Goal: Task Accomplishment & Management: Use online tool/utility

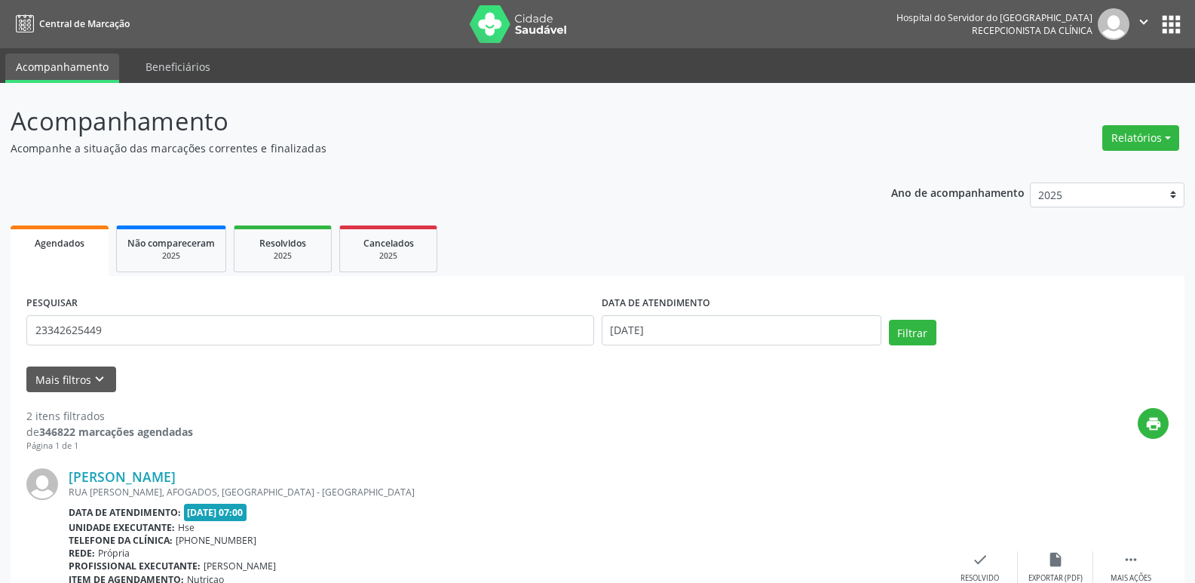
scroll to position [54, 0]
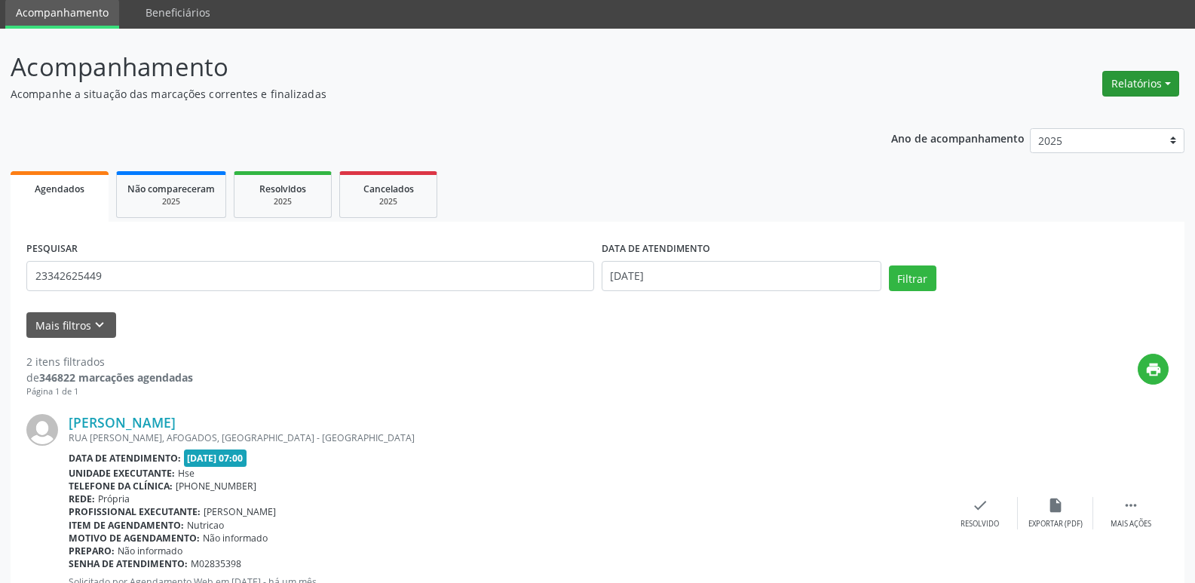
click at [1126, 87] on button "Relatórios" at bounding box center [1140, 84] width 77 height 26
click at [1039, 113] on link "Agendamentos" at bounding box center [1099, 116] width 162 height 21
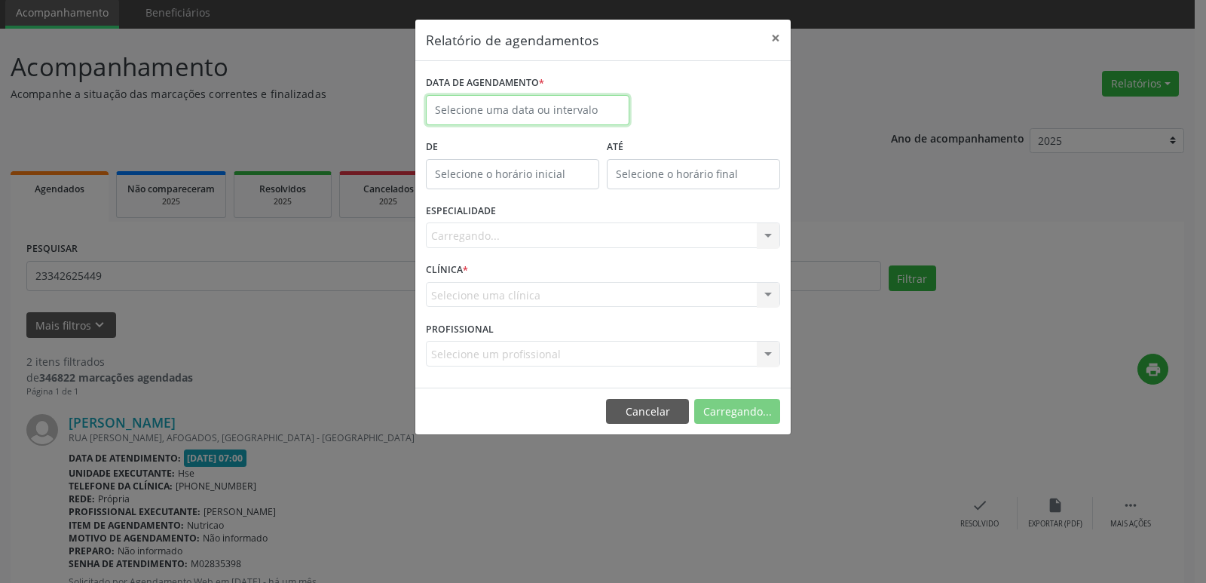
click at [510, 115] on input "text" at bounding box center [528, 110] width 204 height 30
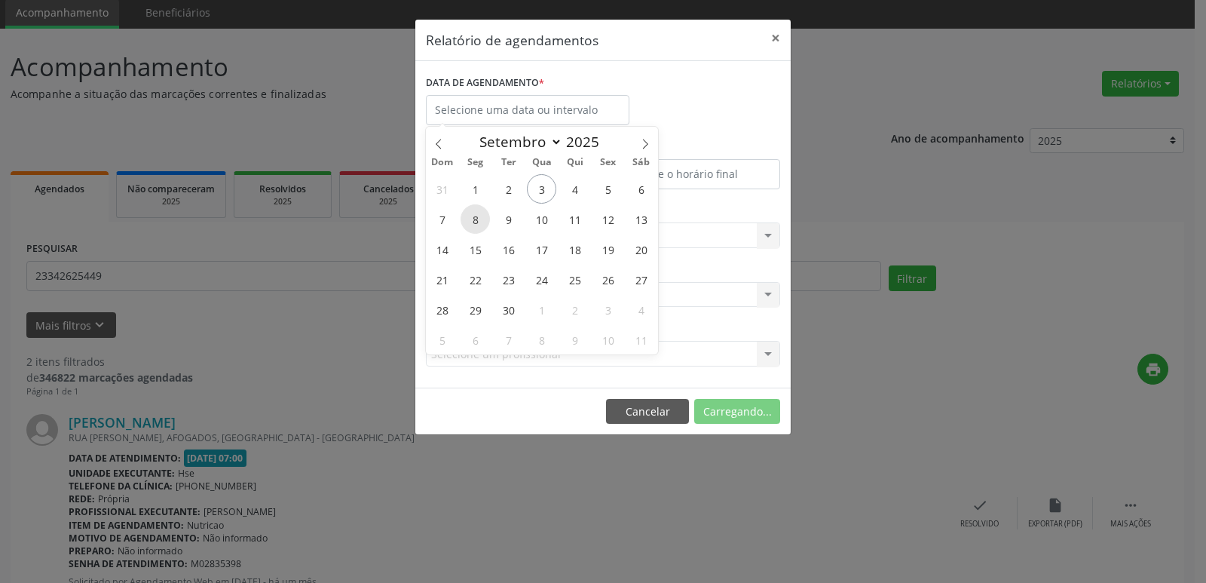
click at [470, 216] on span "8" at bounding box center [475, 218] width 29 height 29
type input "[DATE]"
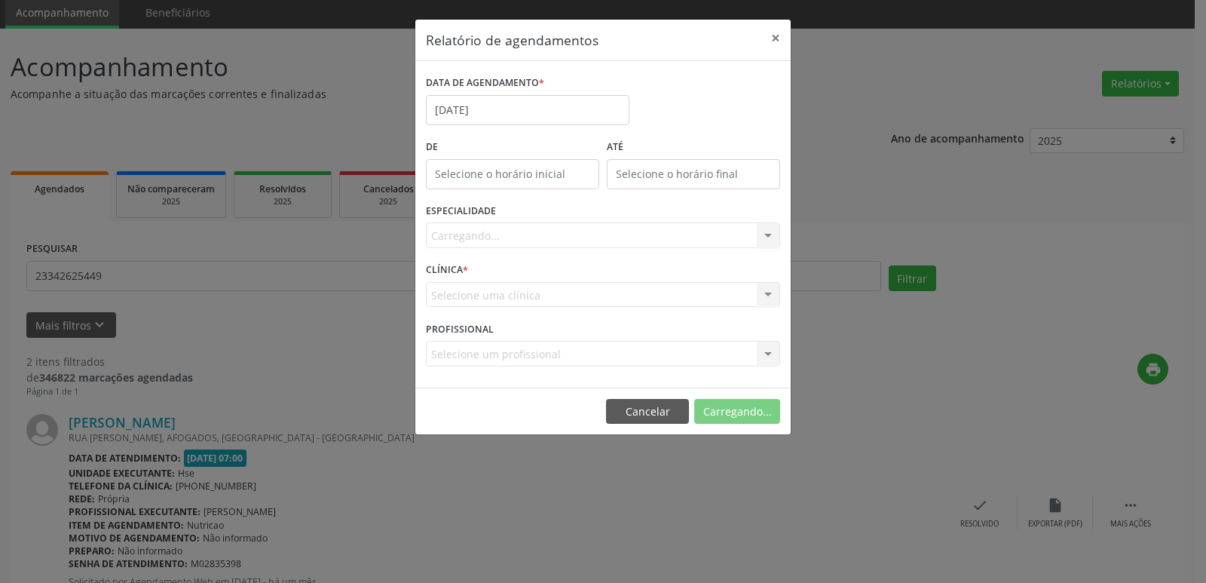
click at [697, 235] on div "Carregando... Todas as especialidades Alergologia Angiologia Arritmologia Cardi…" at bounding box center [603, 235] width 354 height 26
click at [695, 243] on div "Carregando... Todas as especialidades Alergologia Angiologia Arritmologia Cardi…" at bounding box center [603, 235] width 354 height 26
click at [706, 242] on div "Seleciona uma especialidade" at bounding box center [603, 235] width 354 height 26
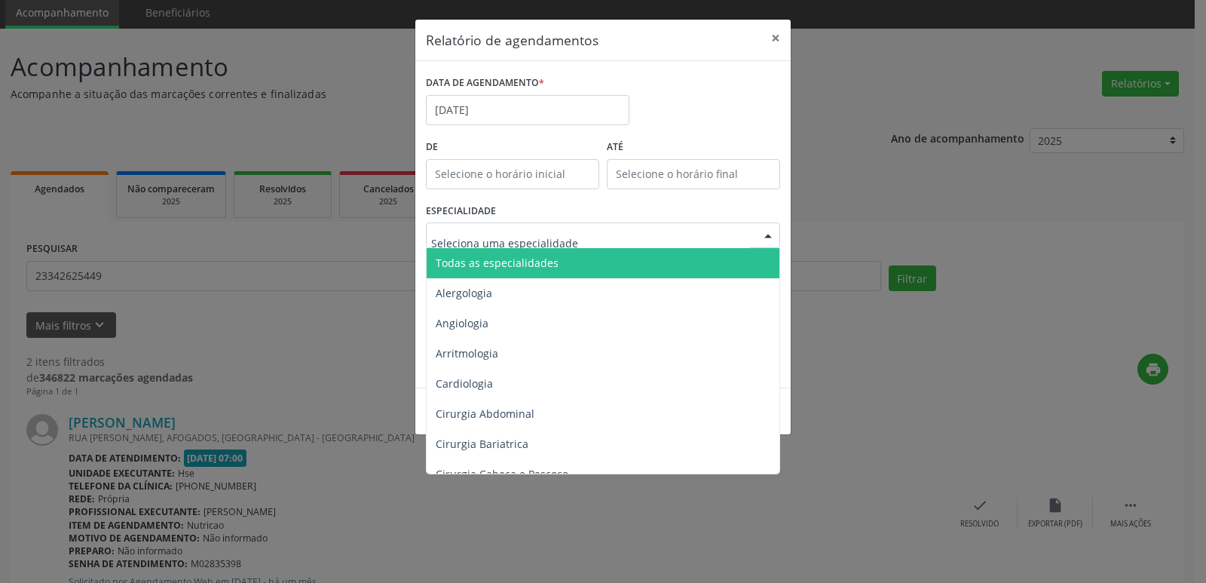
click at [562, 261] on span "Todas as especialidades" at bounding box center [604, 263] width 355 height 30
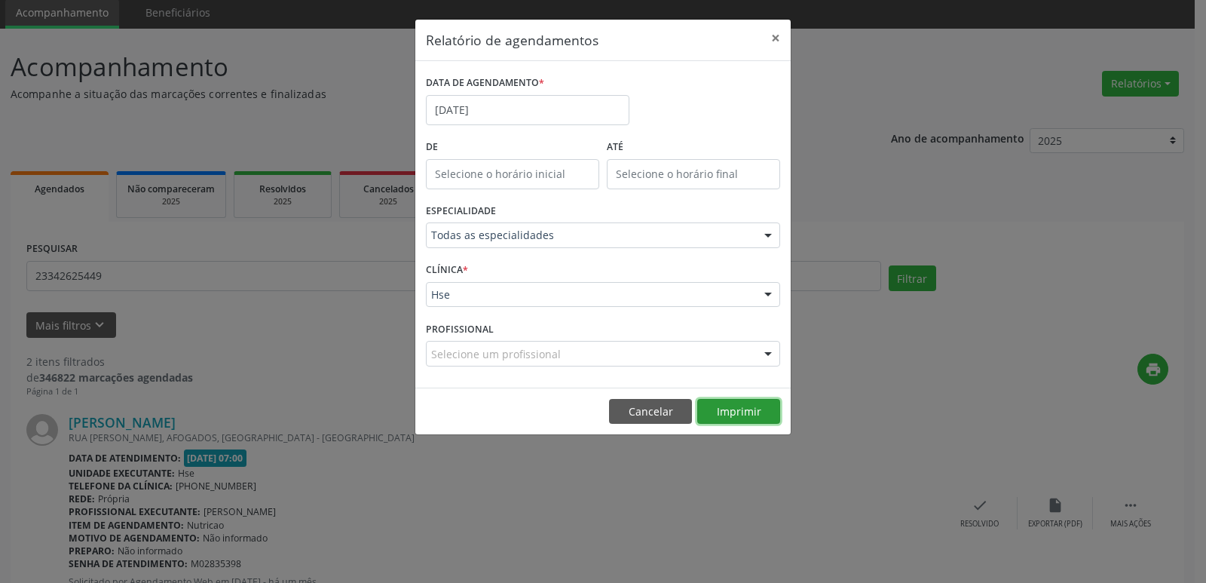
click at [769, 409] on button "Imprimir" at bounding box center [738, 412] width 83 height 26
click at [770, 25] on button "×" at bounding box center [776, 38] width 30 height 37
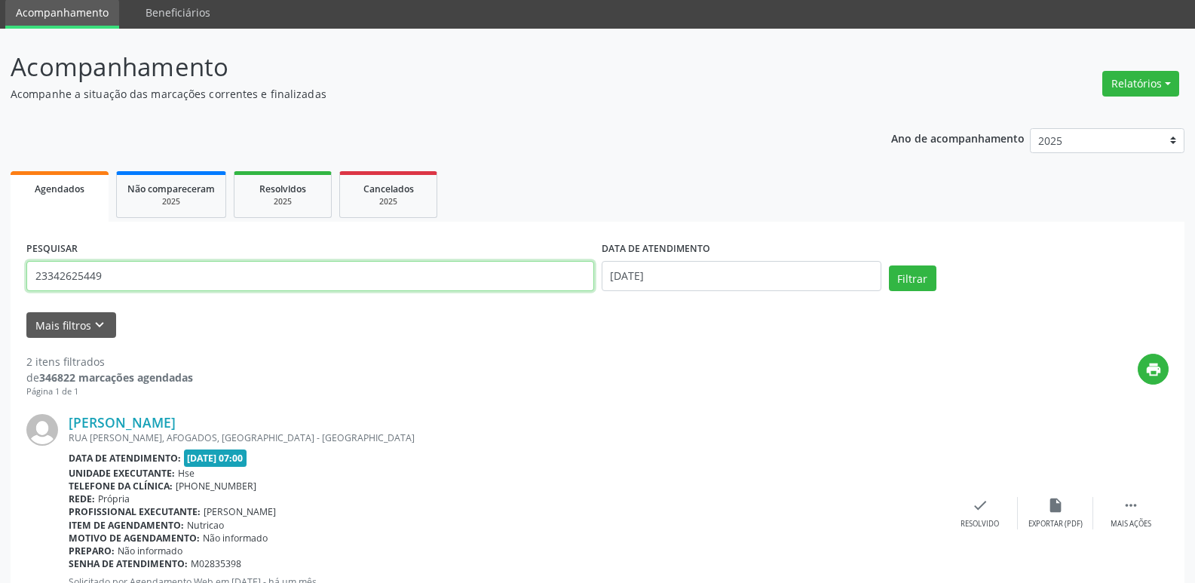
drag, startPoint x: 110, startPoint y: 272, endPoint x: 0, endPoint y: 321, distance: 120.5
click at [0, 322] on div "Acompanhamento Acompanhe a situação das marcações correntes e finalizadas Relat…" at bounding box center [597, 457] width 1195 height 856
type input "16912020453"
click at [922, 271] on button "Filtrar" at bounding box center [912, 278] width 47 height 26
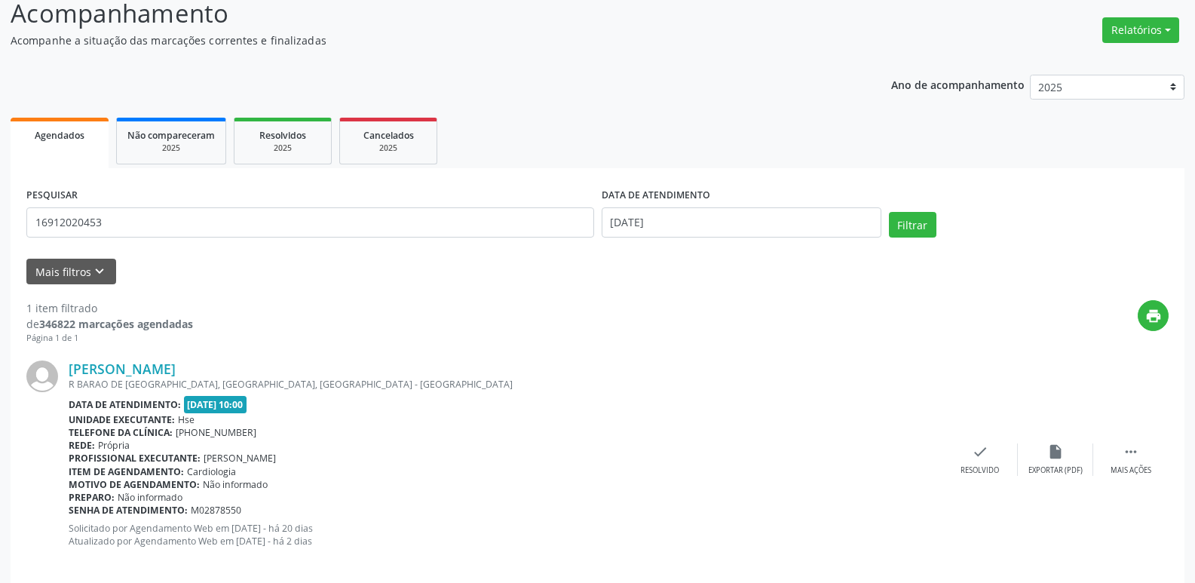
scroll to position [126, 0]
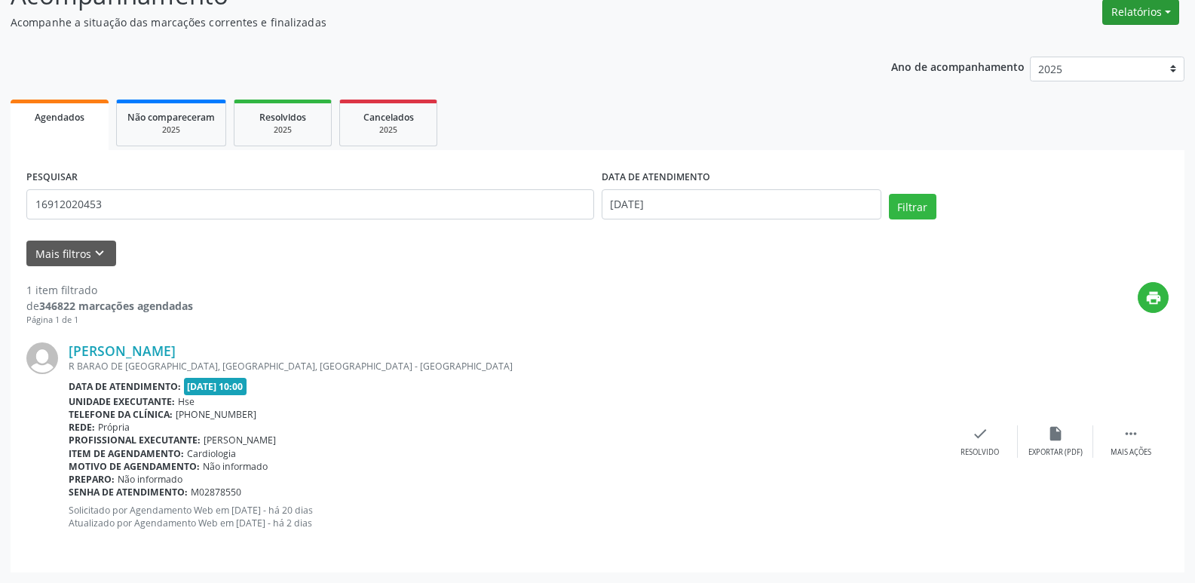
click at [1173, 11] on button "Relatórios" at bounding box center [1140, 12] width 77 height 26
click at [1092, 46] on link "Agendamentos" at bounding box center [1099, 44] width 162 height 21
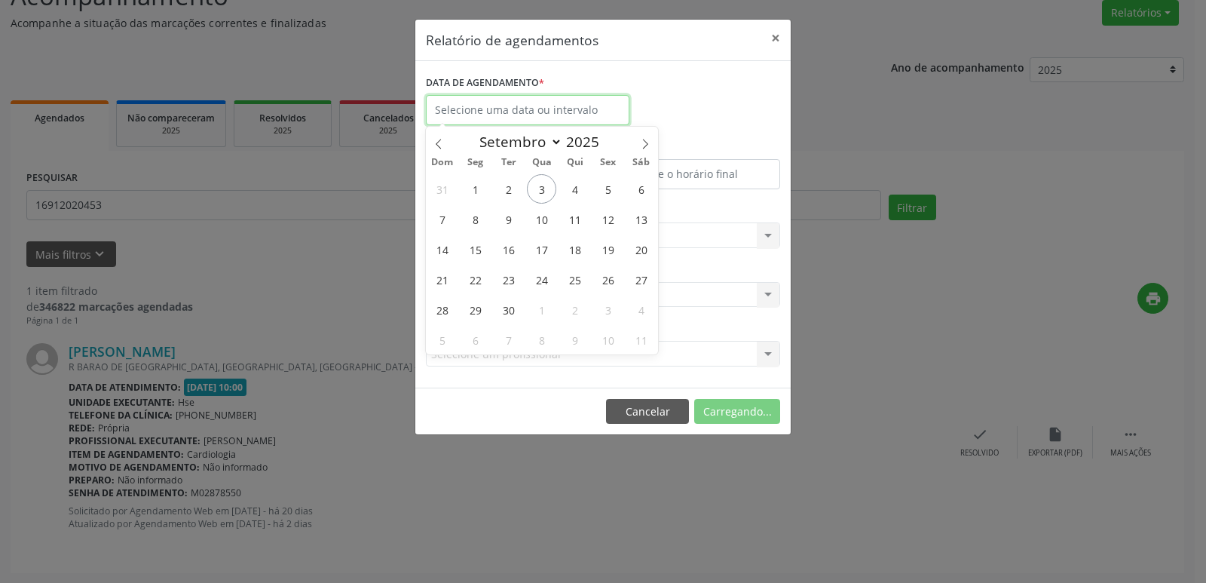
click at [517, 119] on input "text" at bounding box center [528, 110] width 204 height 30
click at [471, 222] on span "8" at bounding box center [475, 218] width 29 height 29
type input "[DATE]"
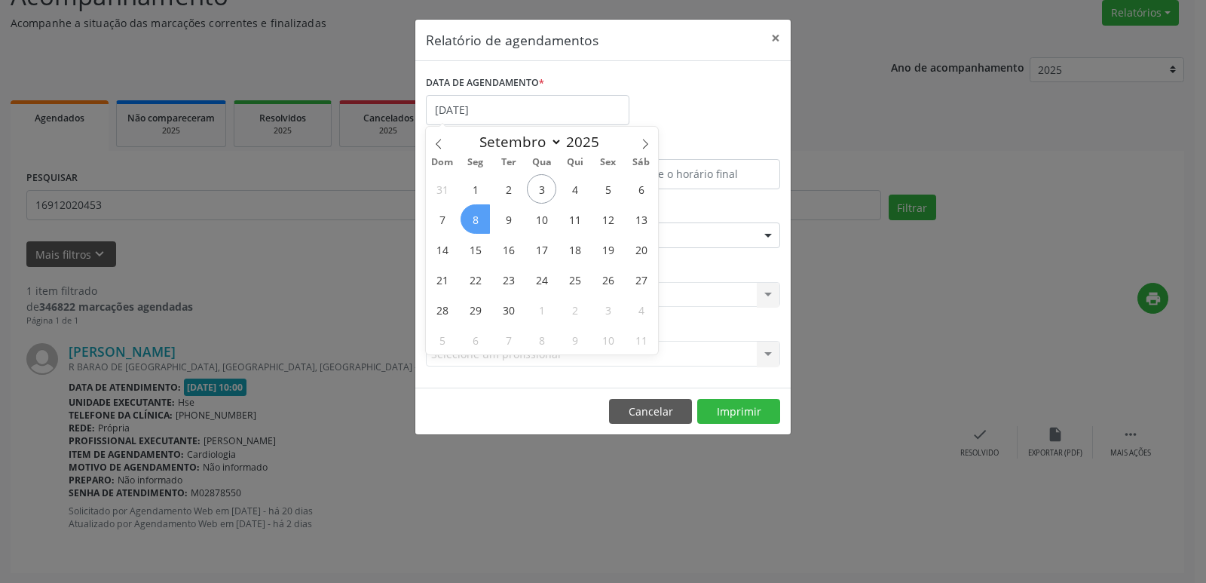
click at [471, 222] on span "8" at bounding box center [475, 218] width 29 height 29
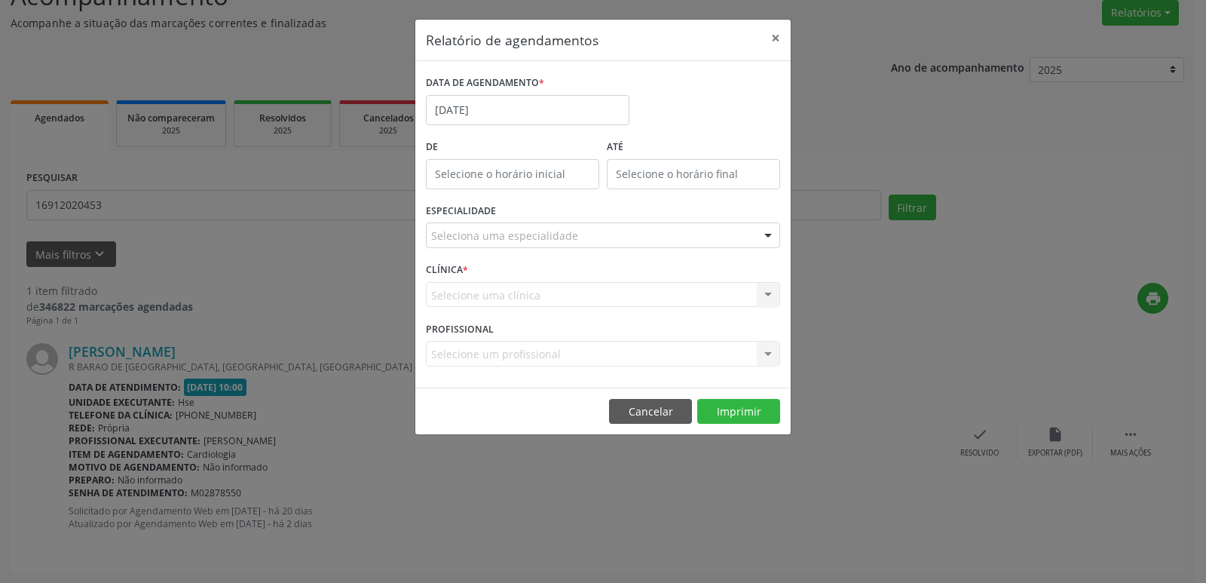
click at [683, 251] on div "ESPECIALIDADE Seleciona uma especialidade Todas as especialidades Alergologia A…" at bounding box center [603, 229] width 362 height 59
click at [658, 244] on div "Seleciona uma especialidade" at bounding box center [603, 235] width 354 height 26
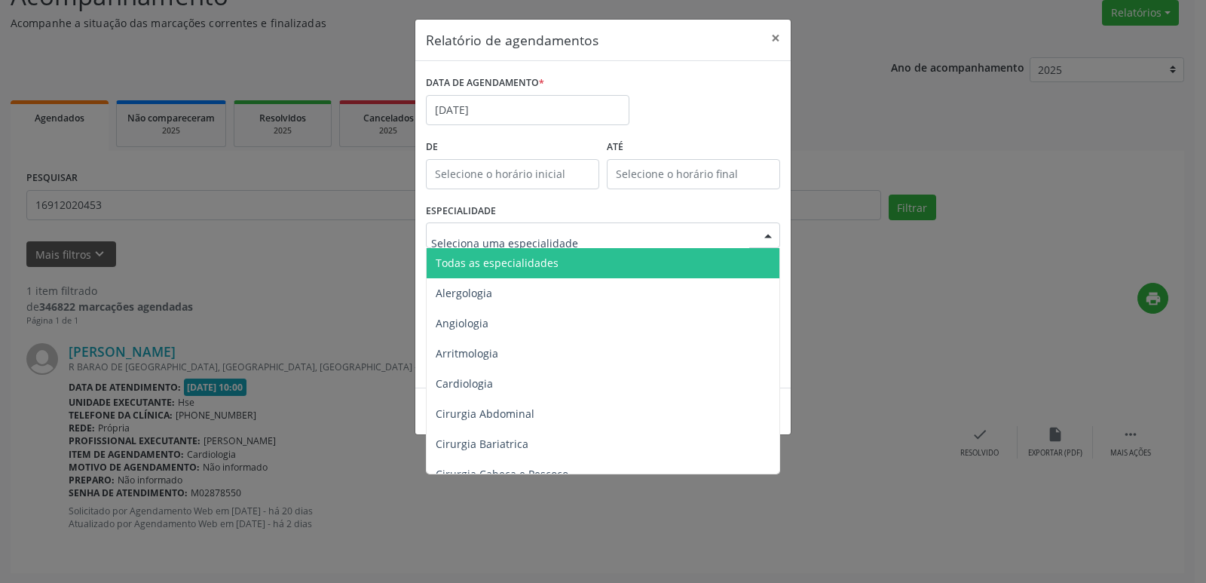
click at [603, 265] on span "Todas as especialidades" at bounding box center [604, 263] width 355 height 30
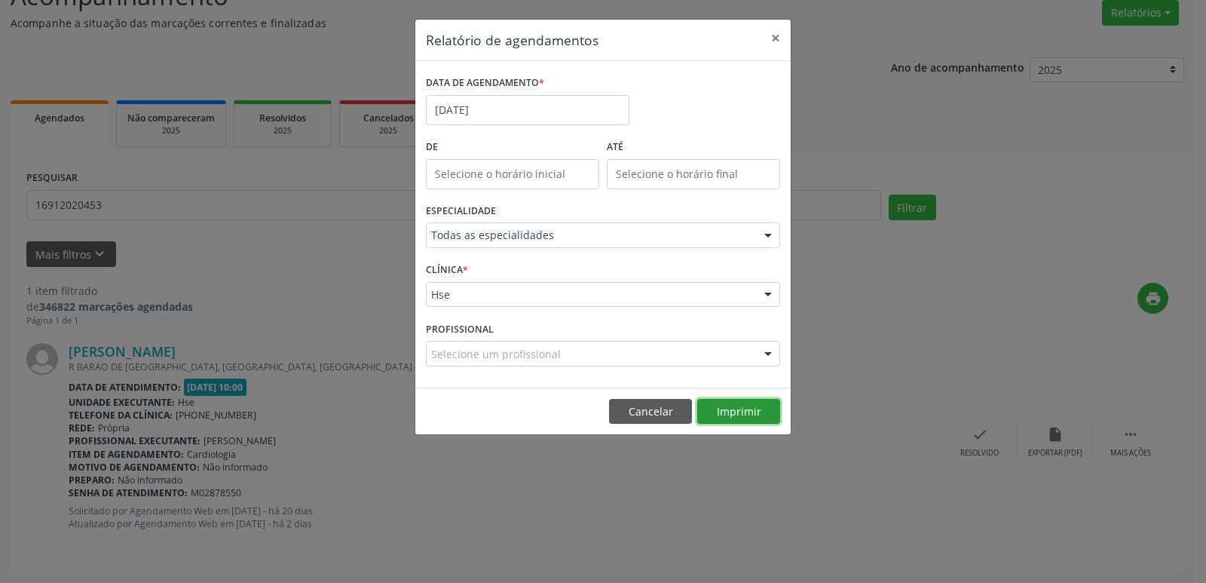
click at [740, 418] on button "Imprimir" at bounding box center [738, 412] width 83 height 26
click at [461, 102] on input "[DATE]" at bounding box center [528, 110] width 204 height 30
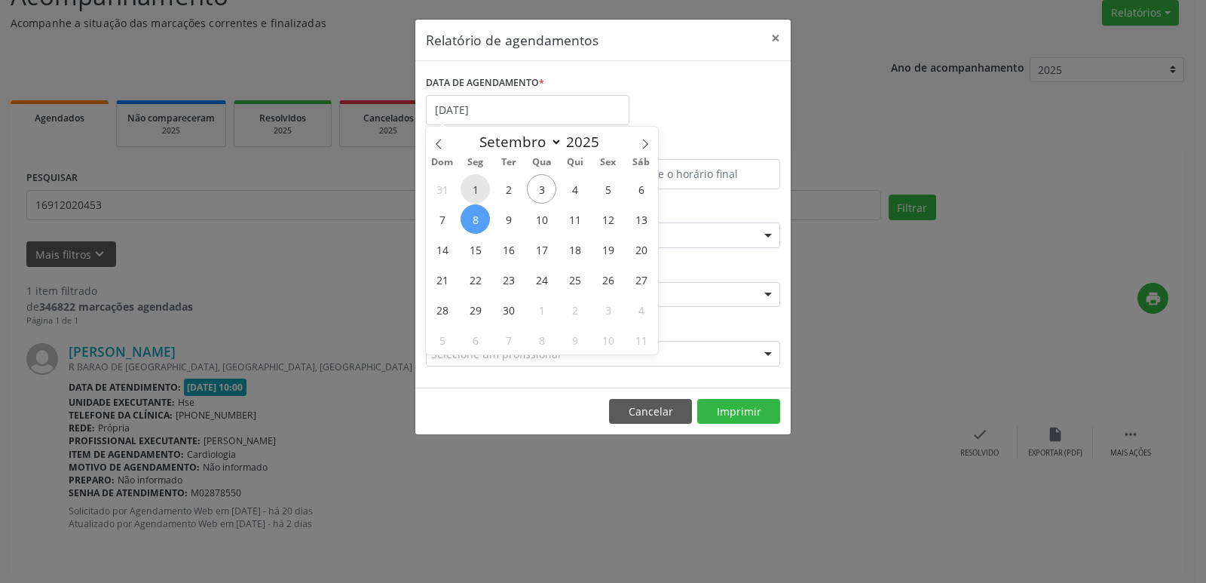
click at [470, 182] on span "1" at bounding box center [475, 188] width 29 height 29
type input "[DATE]"
click at [470, 182] on span "1" at bounding box center [475, 188] width 29 height 29
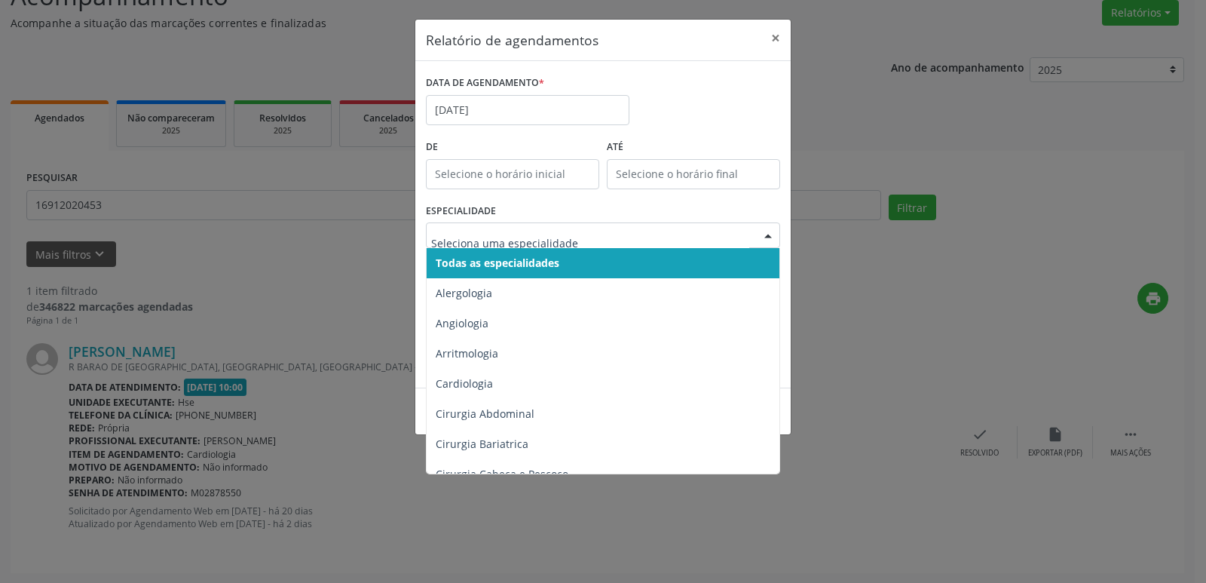
click at [679, 265] on span "Todas as especialidades" at bounding box center [604, 263] width 355 height 30
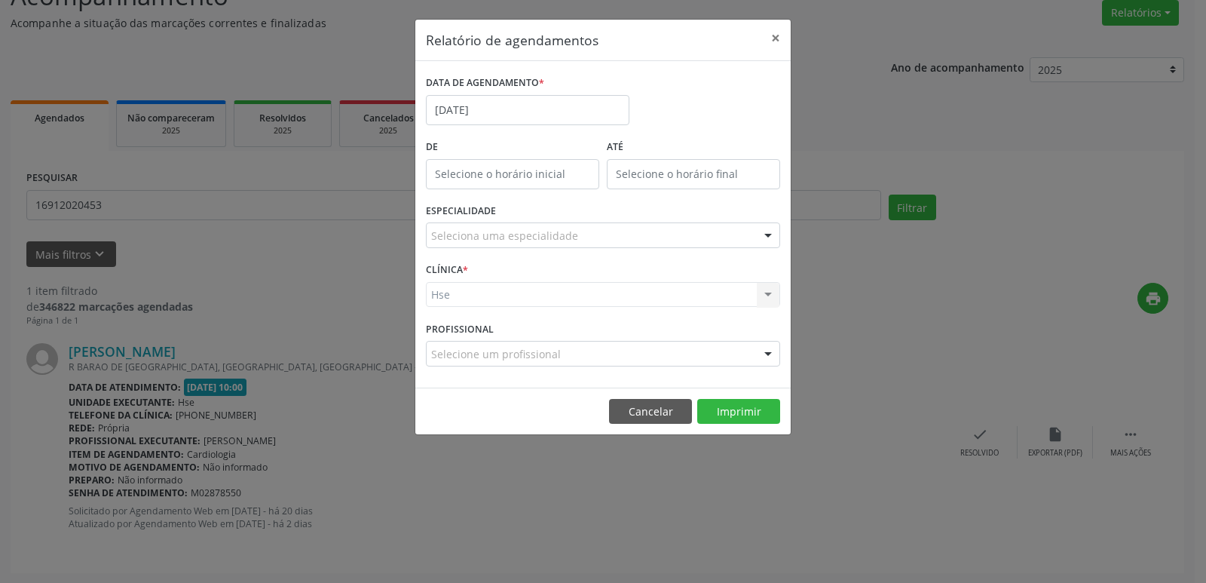
click at [645, 235] on div "Seleciona uma especialidade" at bounding box center [603, 235] width 354 height 26
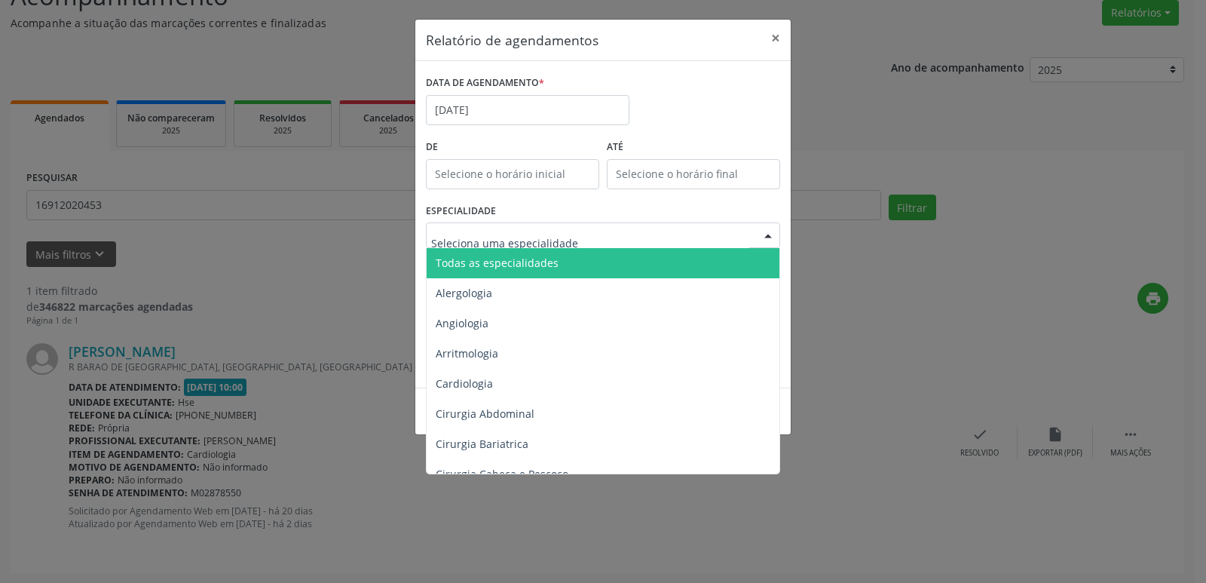
click at [645, 262] on span "Todas as especialidades" at bounding box center [604, 263] width 355 height 30
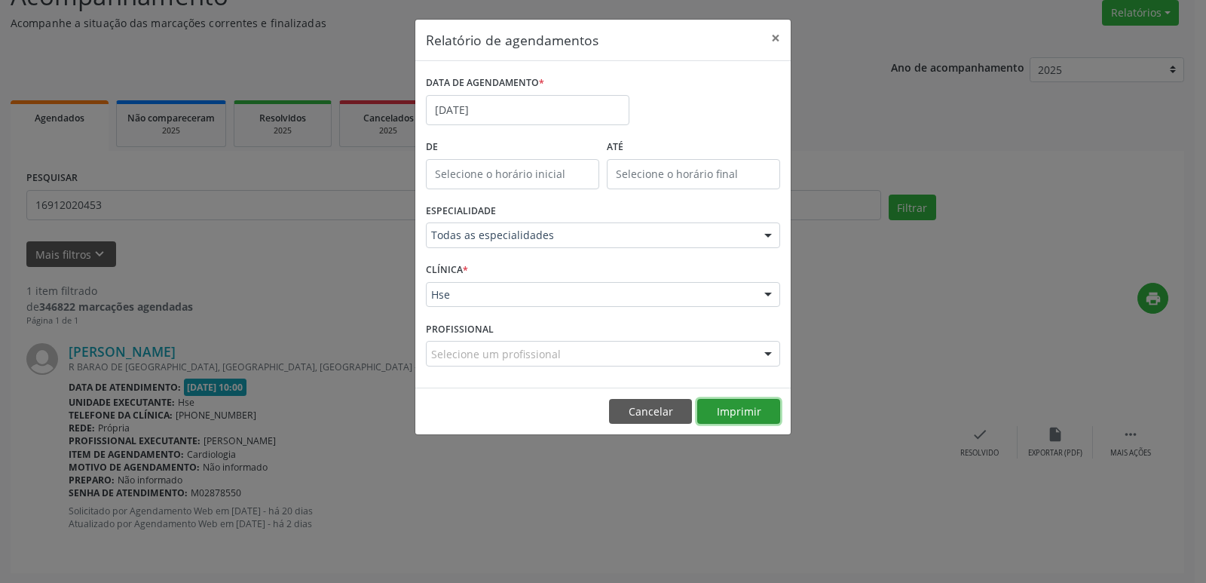
click at [748, 403] on button "Imprimir" at bounding box center [738, 412] width 83 height 26
click at [534, 106] on input "[DATE]" at bounding box center [528, 110] width 204 height 30
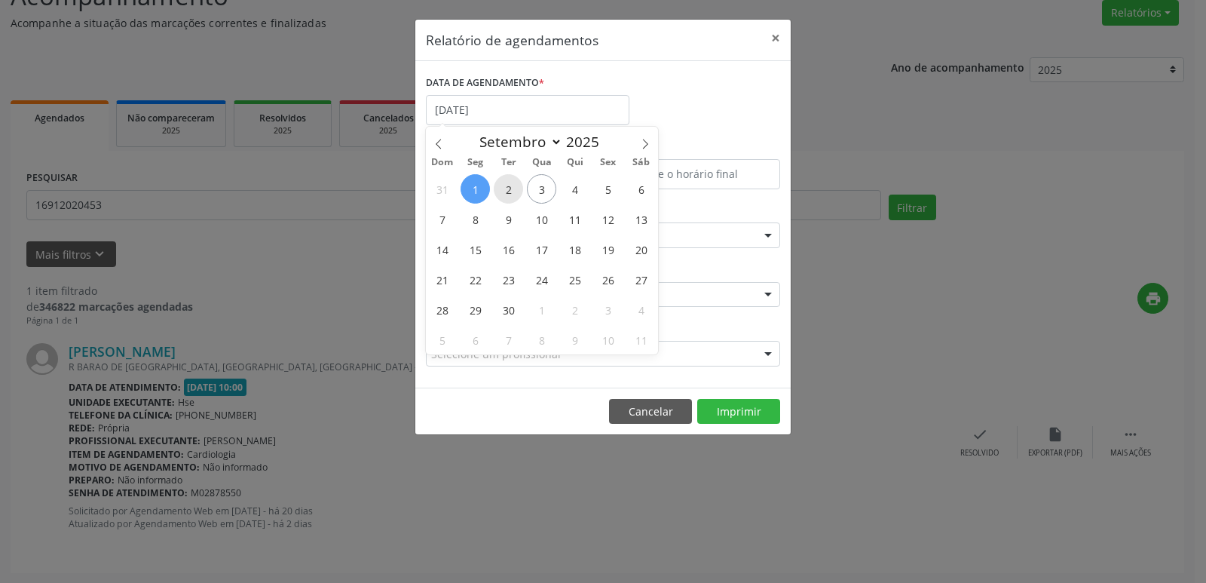
click at [506, 188] on span "2" at bounding box center [508, 188] width 29 height 29
type input "[DATE]"
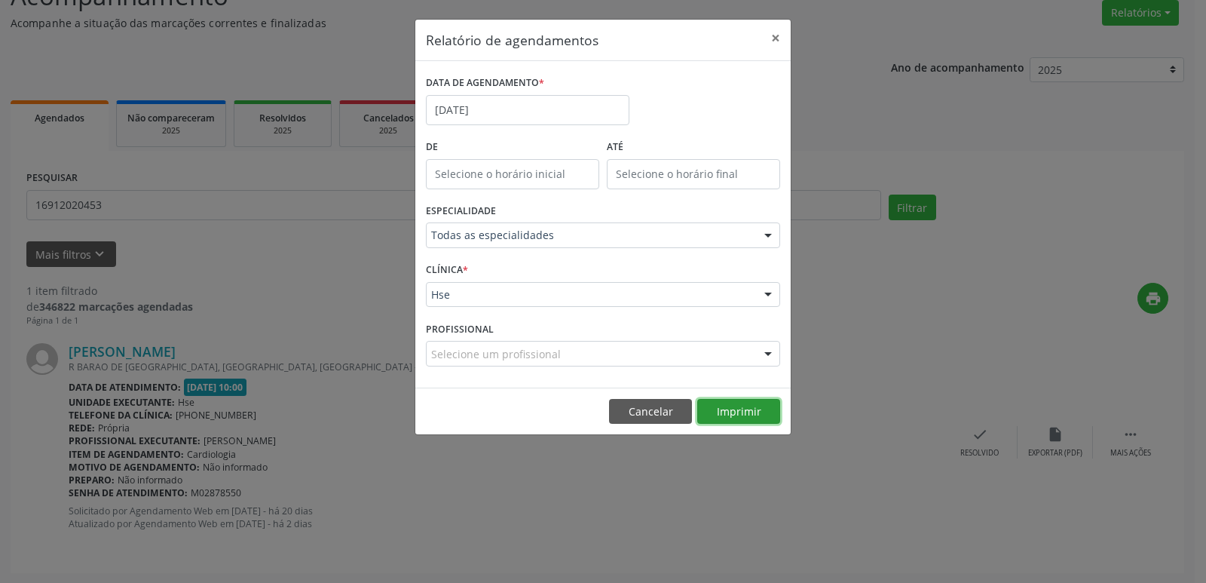
click at [740, 409] on button "Imprimir" at bounding box center [738, 412] width 83 height 26
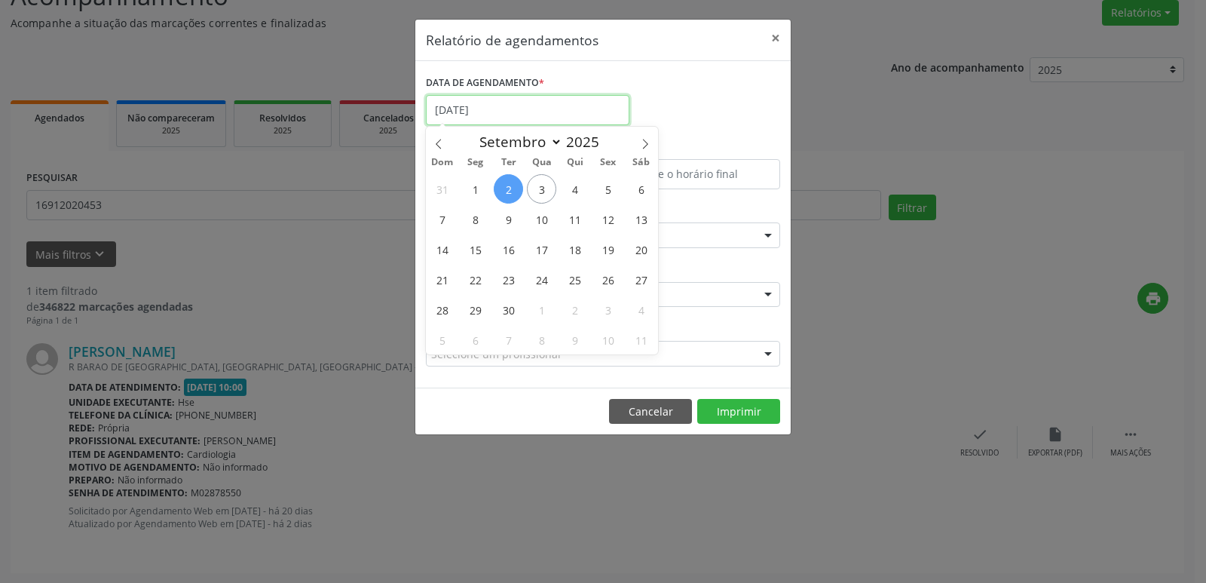
click at [548, 115] on input "[DATE]" at bounding box center [528, 110] width 204 height 30
click at [541, 220] on span "10" at bounding box center [541, 218] width 29 height 29
type input "[DATE]"
click at [541, 220] on span "10" at bounding box center [541, 218] width 29 height 29
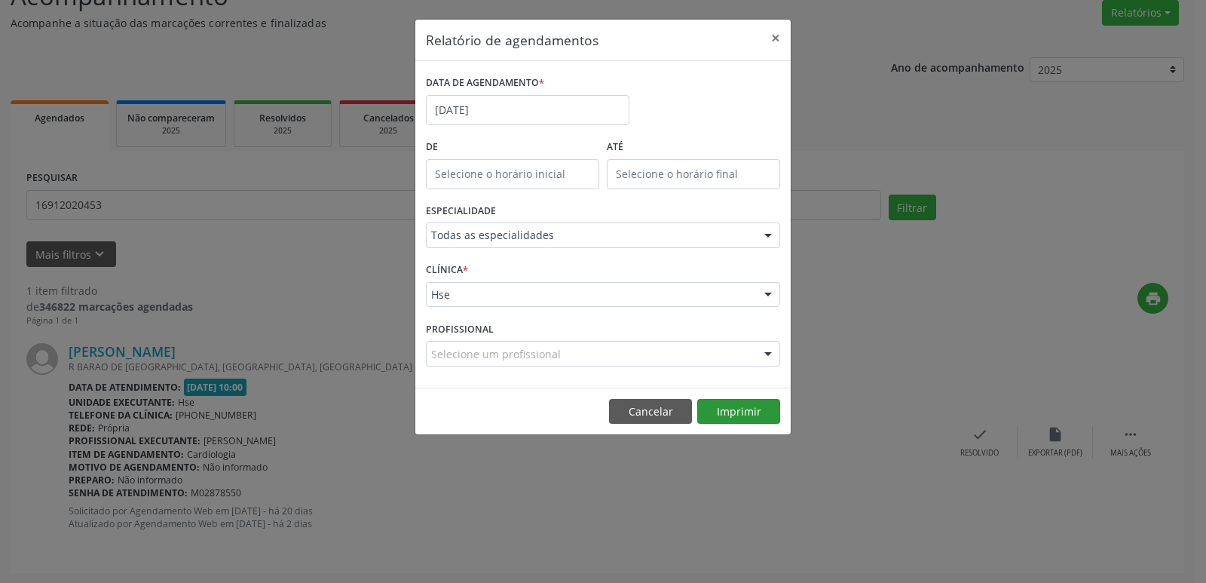
click at [759, 395] on footer "Cancelar Imprimir" at bounding box center [602, 411] width 375 height 47
click at [757, 403] on button "Imprimir" at bounding box center [738, 412] width 83 height 26
click at [780, 33] on button "×" at bounding box center [776, 38] width 30 height 37
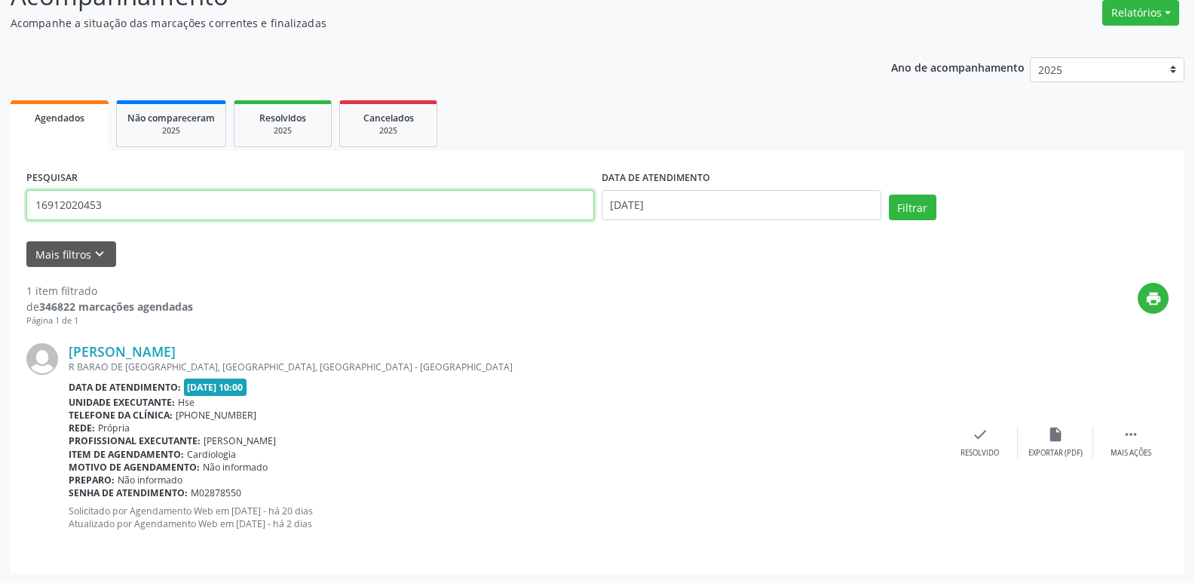
drag, startPoint x: 137, startPoint y: 209, endPoint x: 0, endPoint y: 242, distance: 141.2
click at [0, 242] on div "Acompanhamento Acompanhe a situação das marcações correntes e finalizadas Relat…" at bounding box center [597, 271] width 1195 height 626
type input "10345299434"
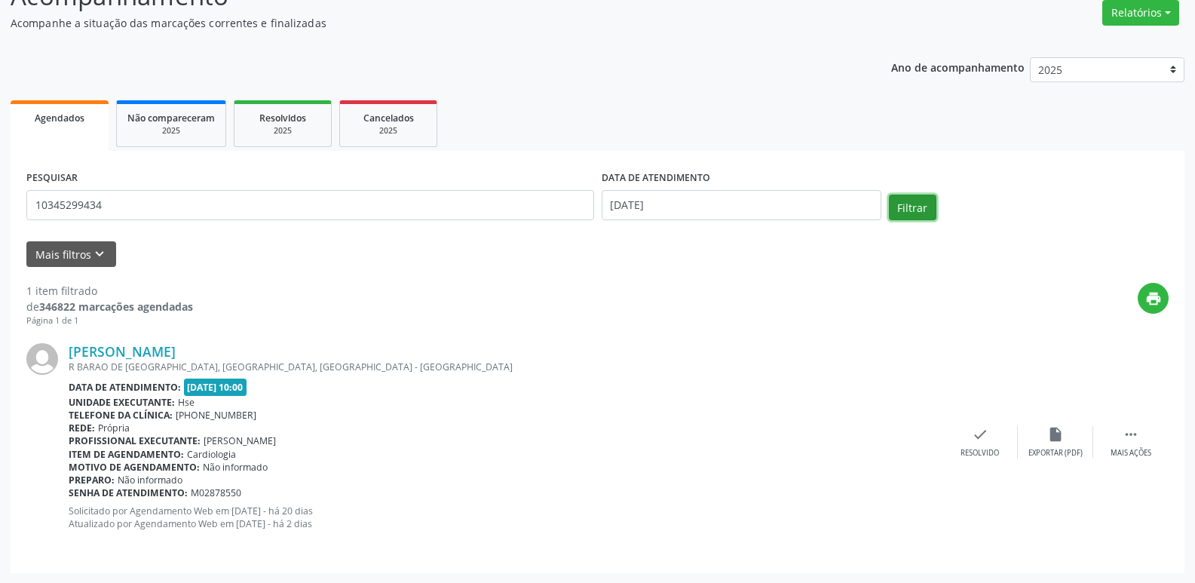
click at [918, 204] on button "Filtrar" at bounding box center [912, 208] width 47 height 26
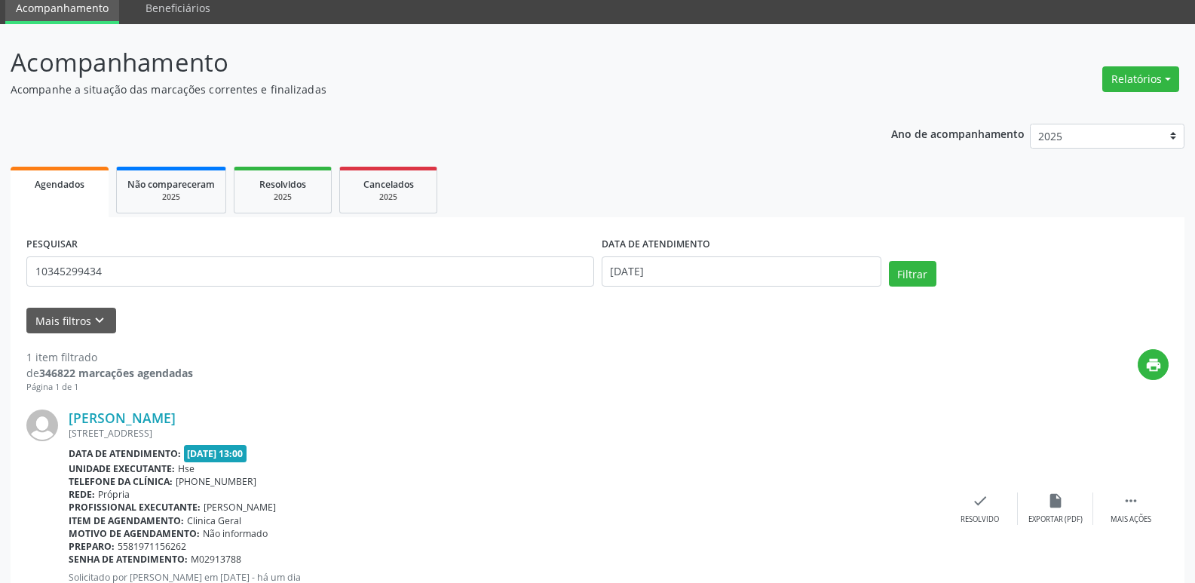
scroll to position [126, 0]
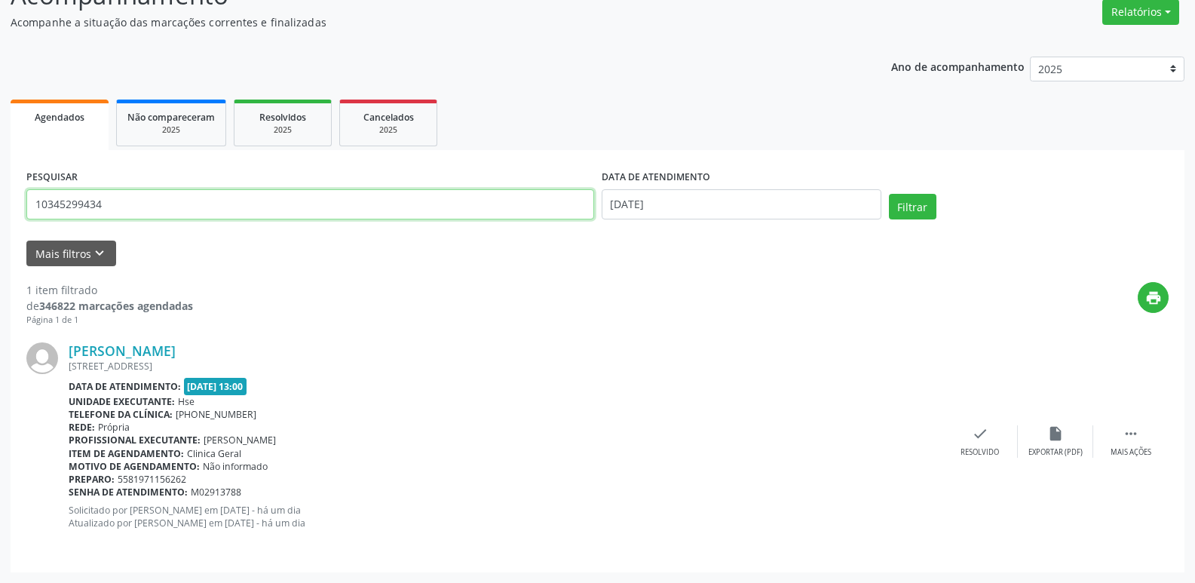
drag, startPoint x: 208, startPoint y: 214, endPoint x: 0, endPoint y: 216, distance: 208.1
click at [0, 216] on div "Acompanhamento Acompanhe a situação das marcações correntes e finalizadas Relat…" at bounding box center [597, 270] width 1195 height 626
type input "13450549472"
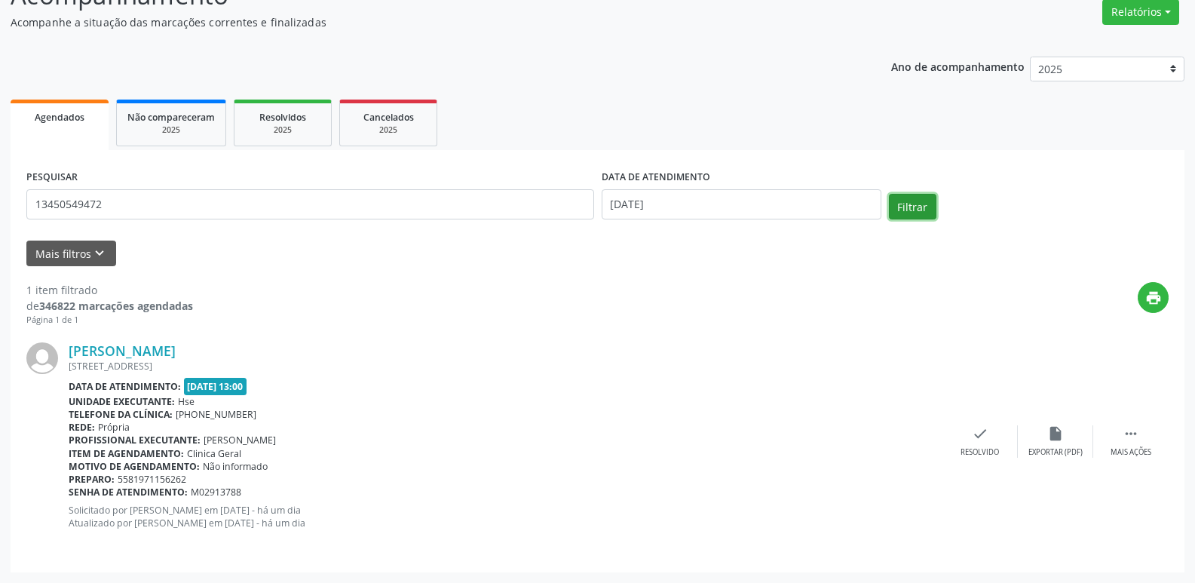
click at [927, 204] on button "Filtrar" at bounding box center [912, 207] width 47 height 26
click at [1147, 11] on button "Relatórios" at bounding box center [1140, 12] width 77 height 26
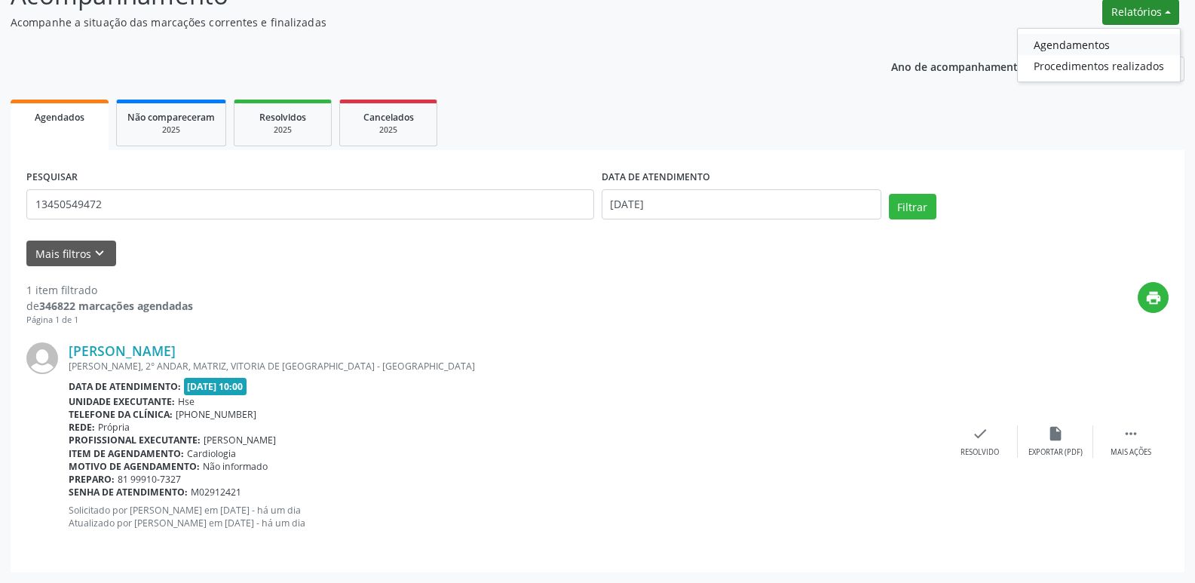
click at [1114, 42] on link "Agendamentos" at bounding box center [1099, 44] width 162 height 21
select select "8"
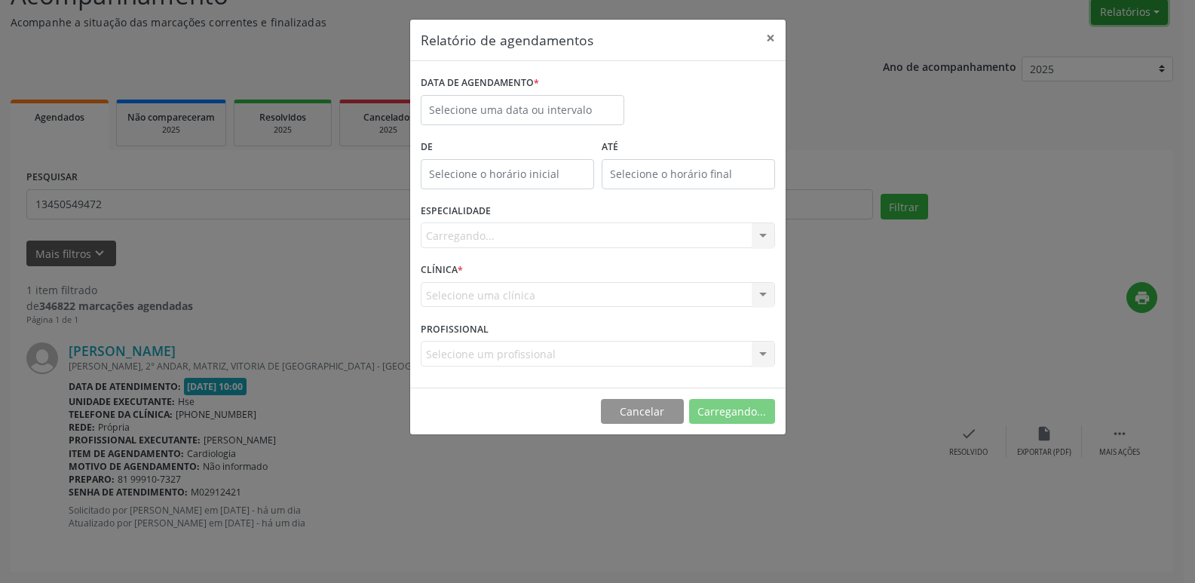
scroll to position [125, 0]
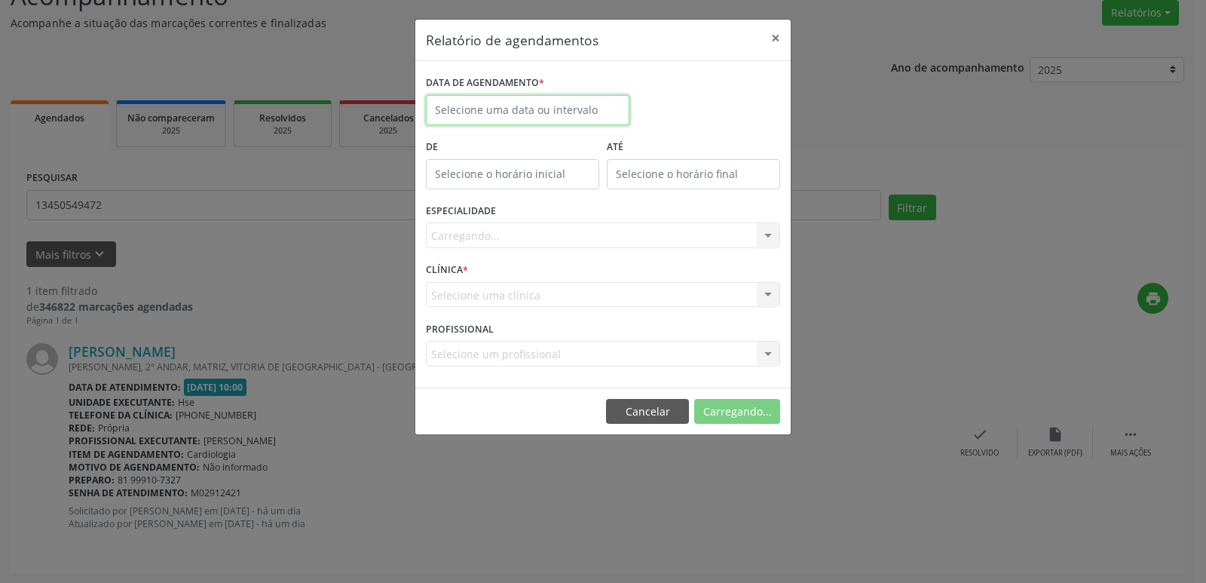
click at [513, 110] on input "text" at bounding box center [528, 110] width 204 height 30
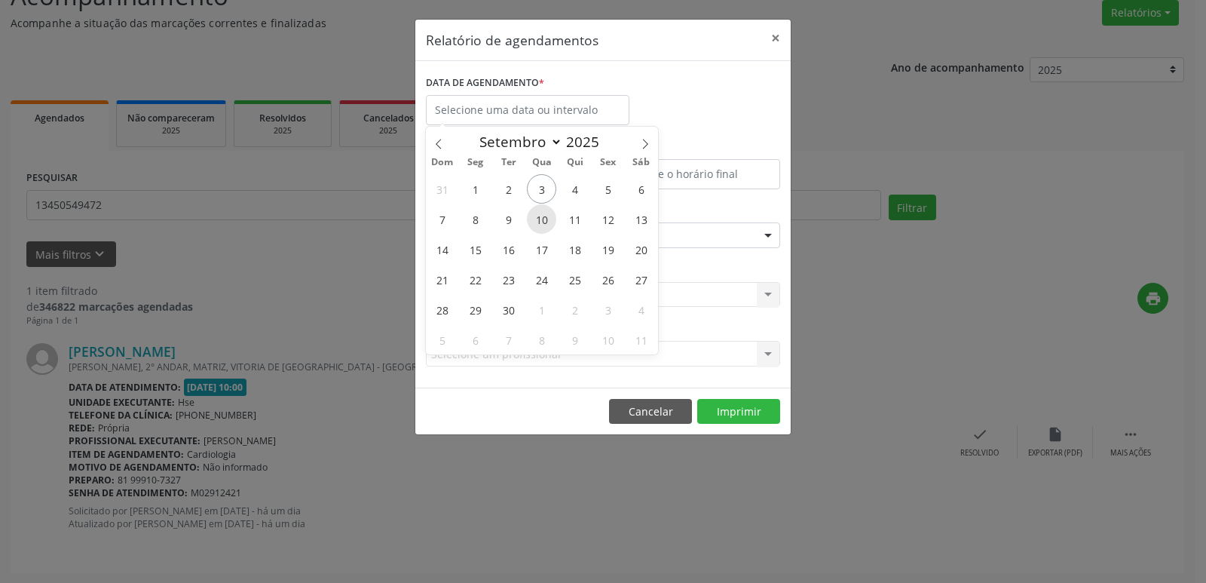
click at [541, 216] on span "10" at bounding box center [541, 218] width 29 height 29
type input "[DATE]"
click at [541, 216] on span "10" at bounding box center [541, 218] width 29 height 29
select select "8"
click at [536, 112] on input "[DATE]" at bounding box center [528, 110] width 204 height 30
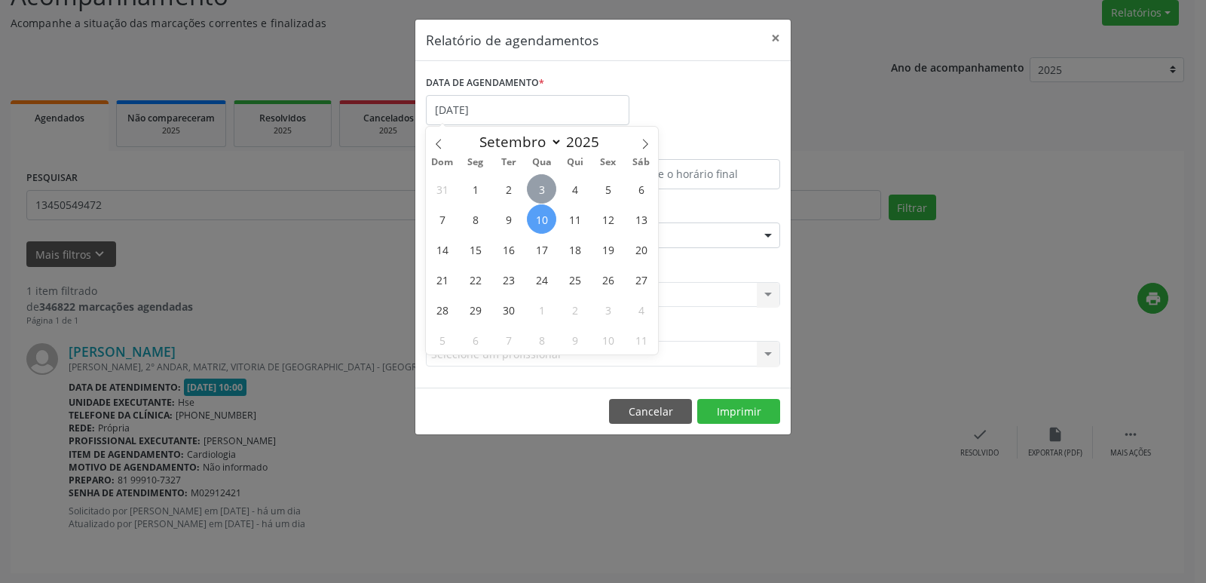
click at [538, 184] on span "3" at bounding box center [541, 188] width 29 height 29
type input "[DATE]"
click at [538, 184] on span "3" at bounding box center [541, 188] width 29 height 29
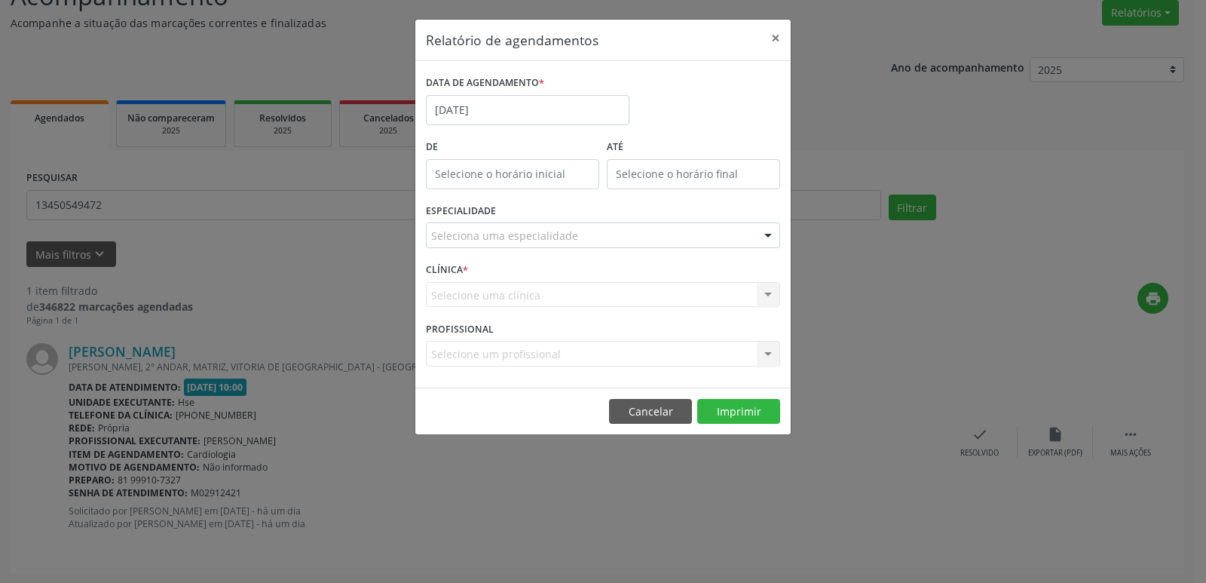
click at [606, 245] on div "Seleciona uma especialidade" at bounding box center [603, 235] width 354 height 26
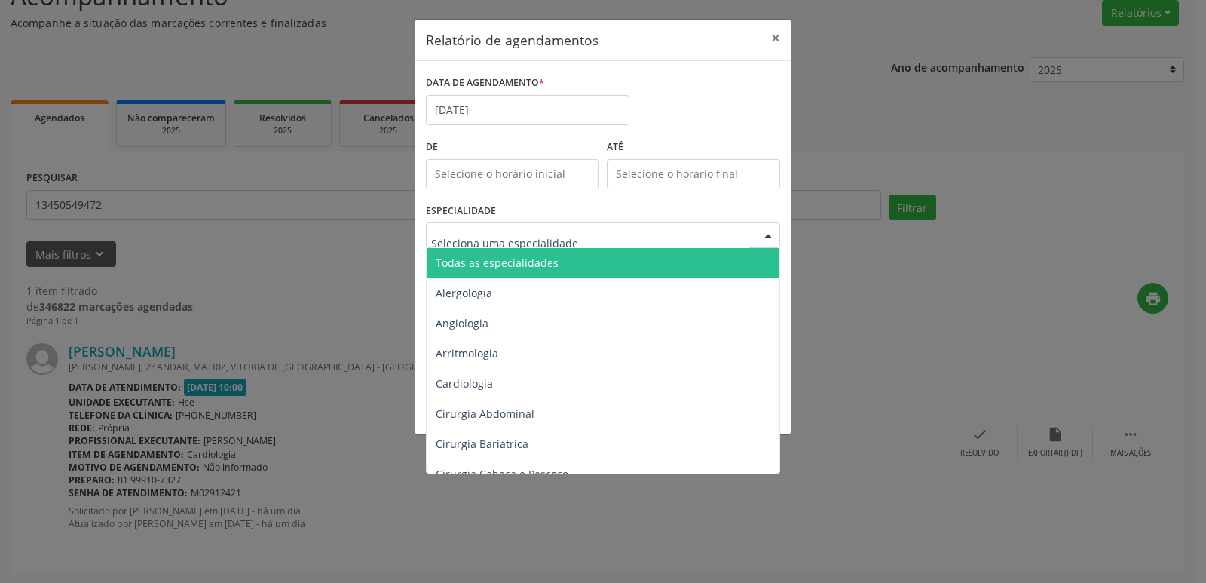
click at [604, 254] on span "Todas as especialidades" at bounding box center [604, 263] width 355 height 30
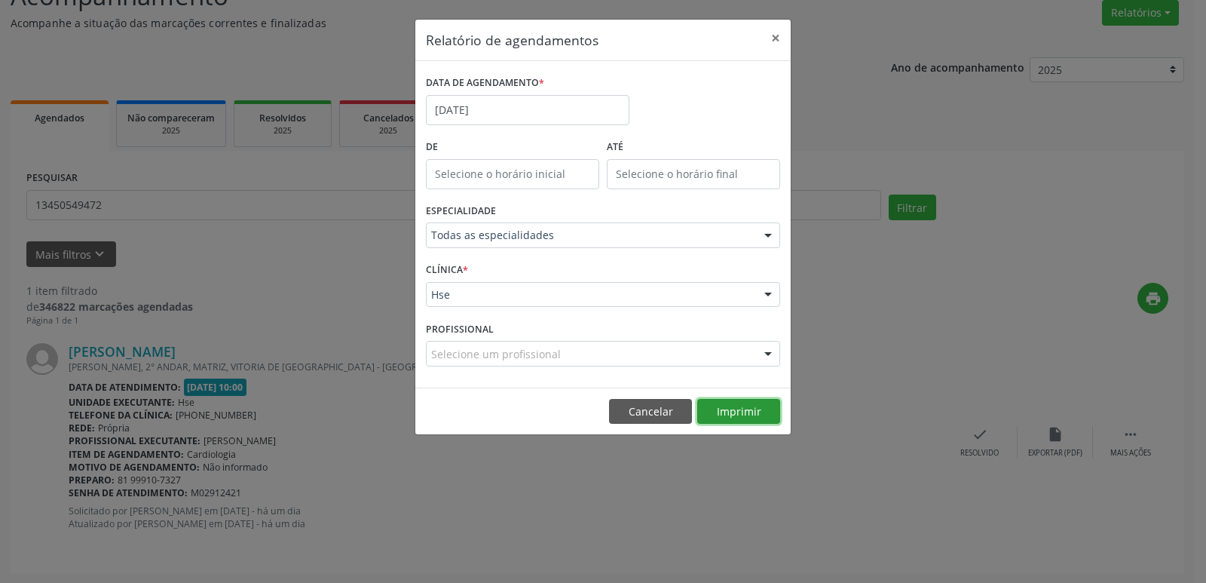
click at [752, 412] on button "Imprimir" at bounding box center [738, 412] width 83 height 26
click at [772, 43] on button "×" at bounding box center [776, 38] width 30 height 37
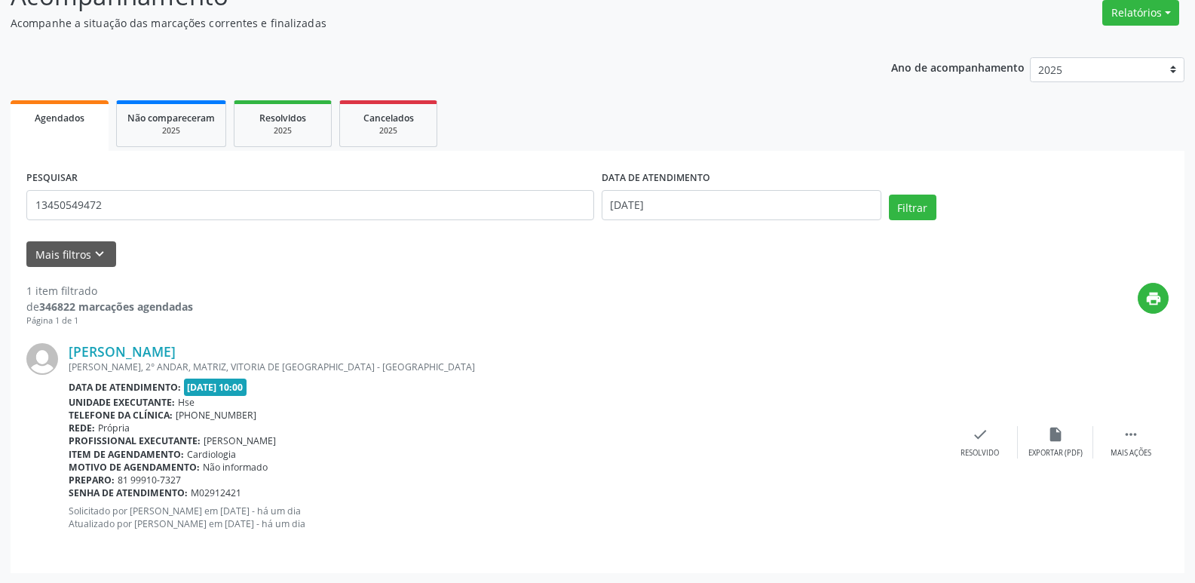
scroll to position [126, 0]
